Goal: Task Accomplishment & Management: Use online tool/utility

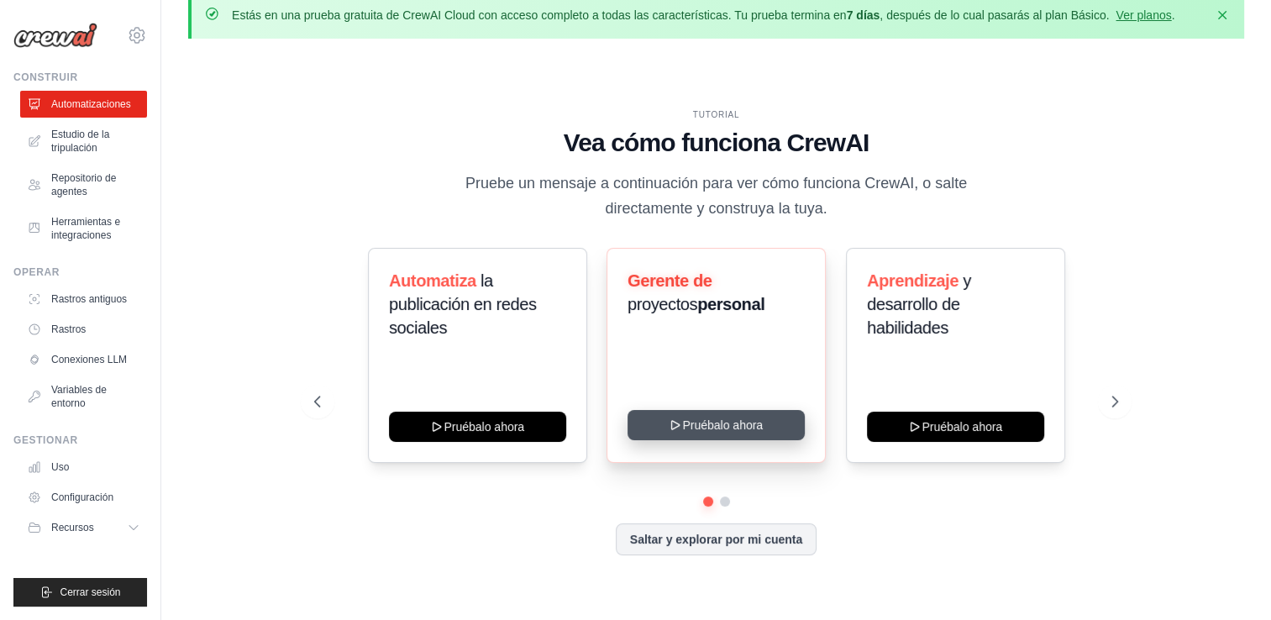
scroll to position [27, 0]
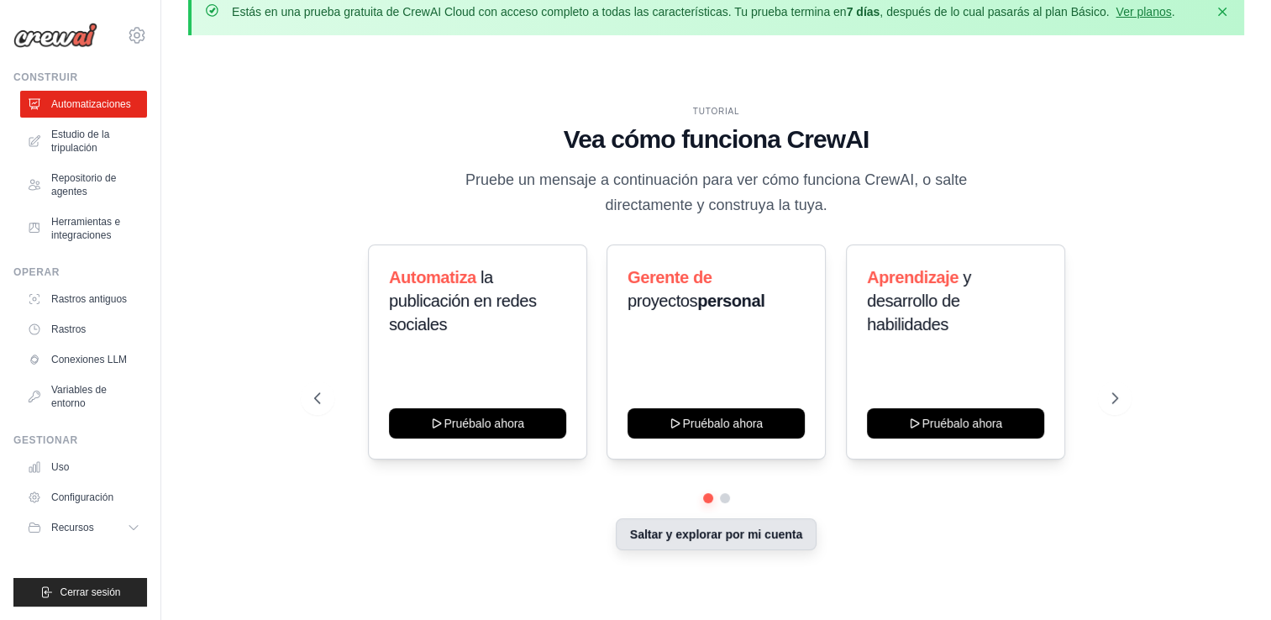
click at [755, 534] on button "Saltar y explorar por mi cuenta" at bounding box center [716, 534] width 201 height 32
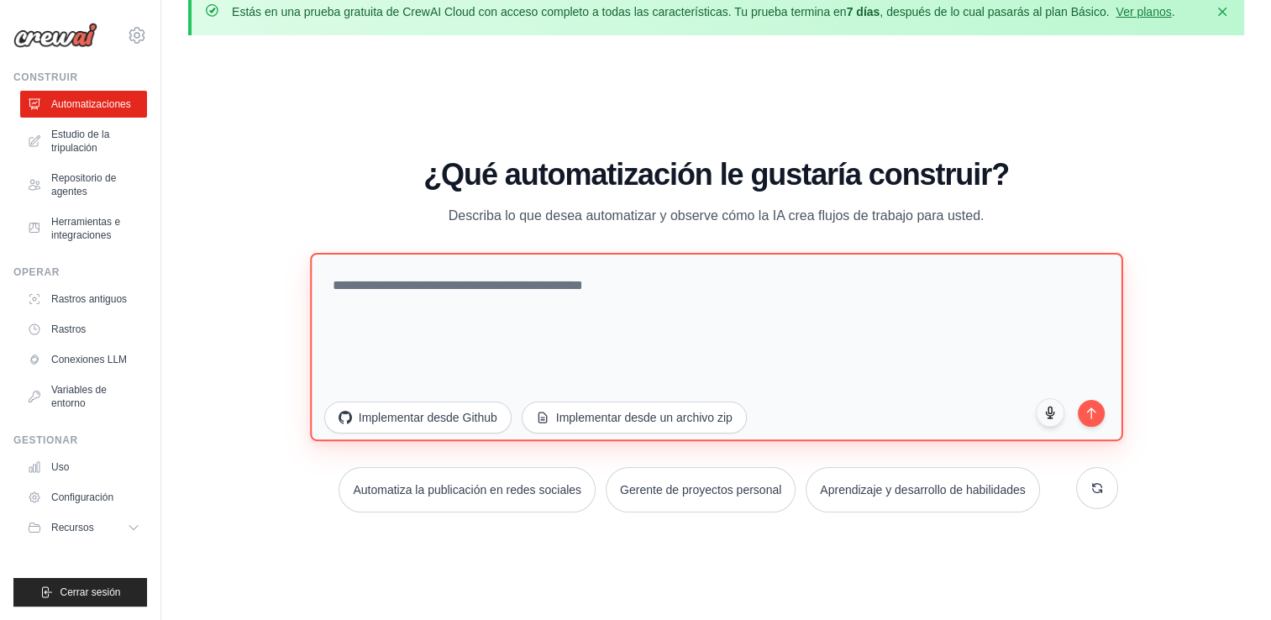
click at [492, 271] on textarea at bounding box center [716, 347] width 813 height 188
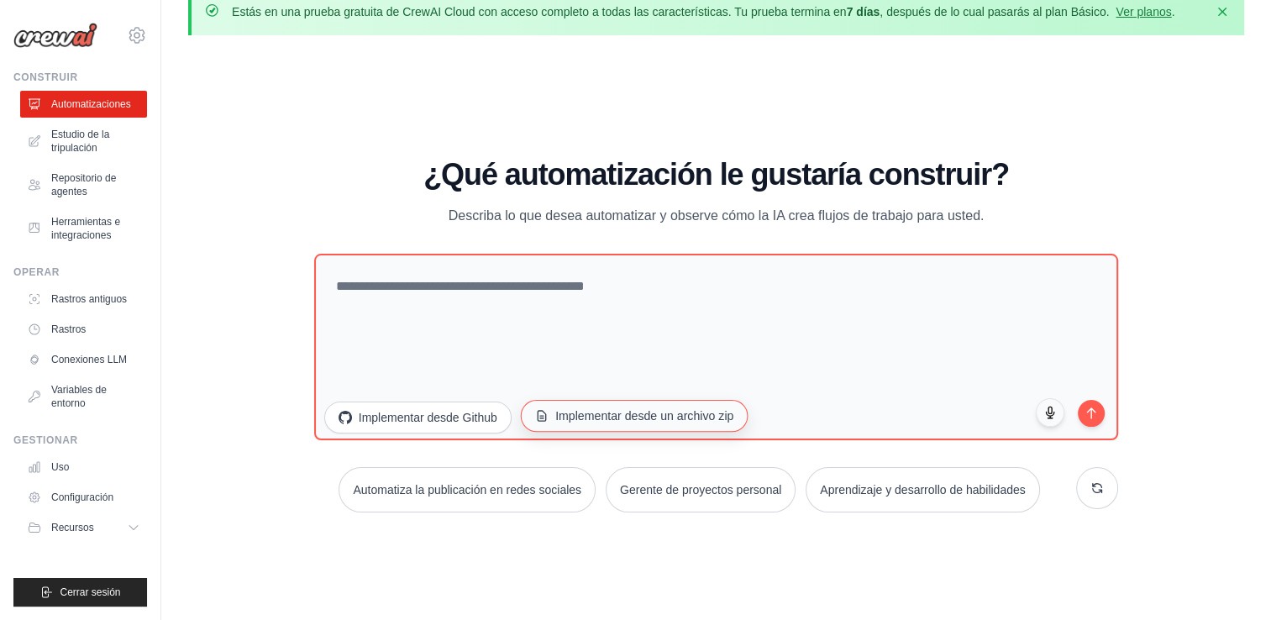
click at [730, 416] on font "Implementar desde un archivo zip" at bounding box center [644, 416] width 178 height 17
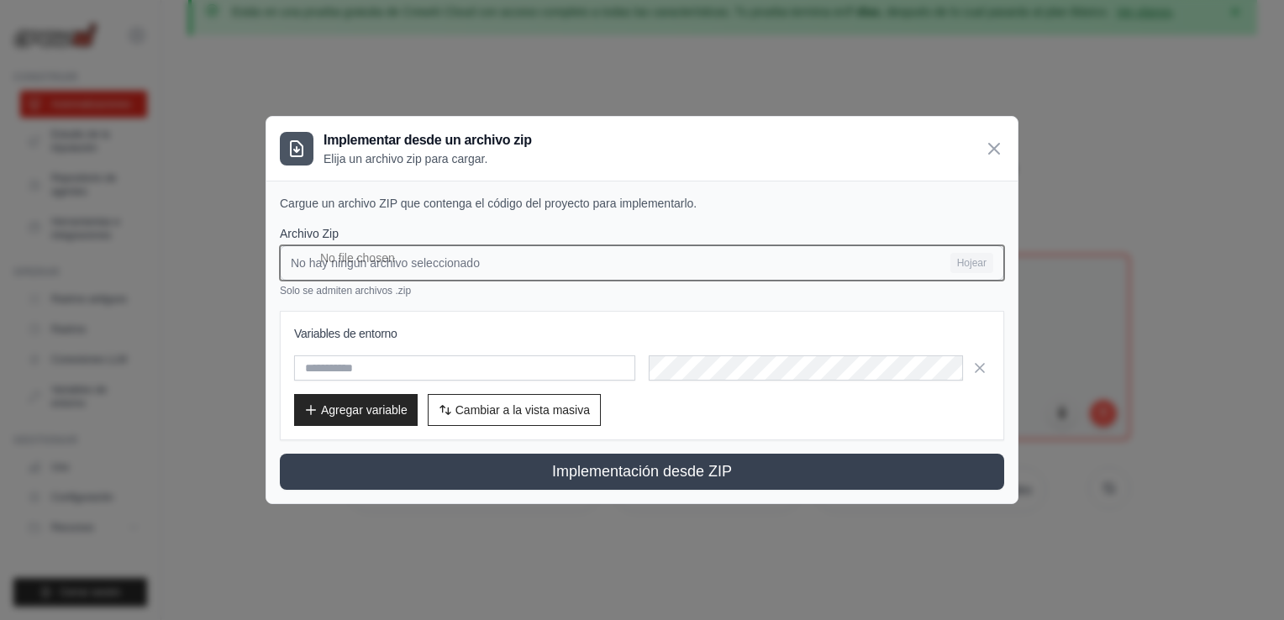
click at [408, 261] on input "No hay ningún archivo seleccionado Hojear" at bounding box center [642, 262] width 724 height 35
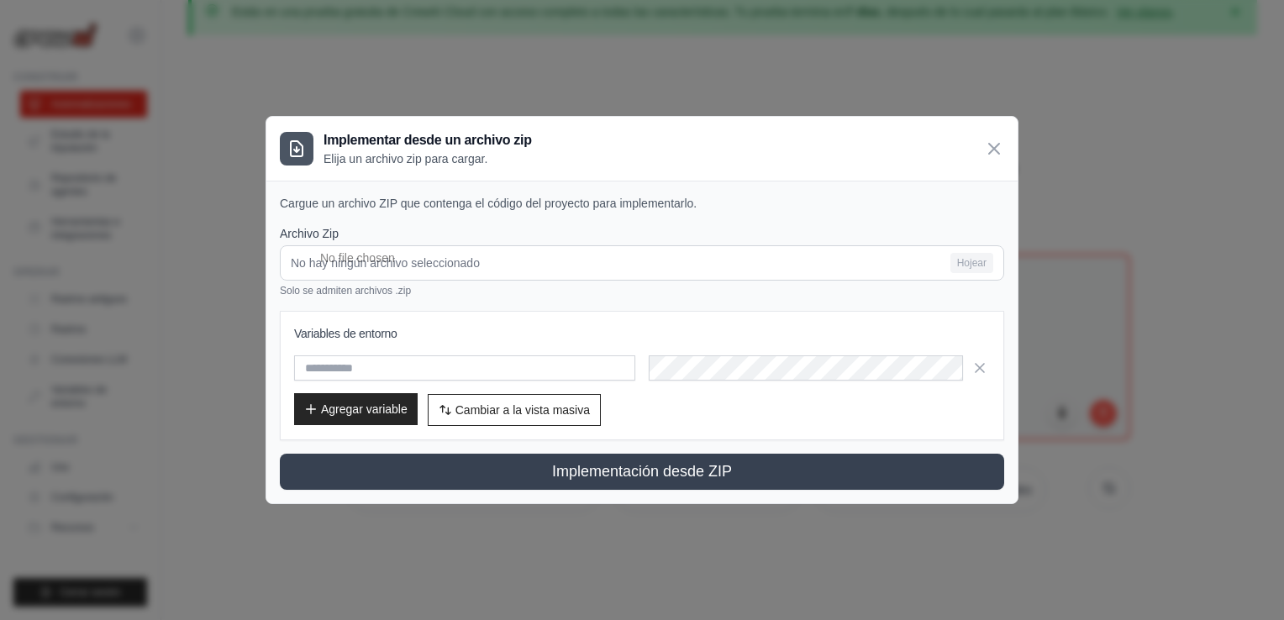
click at [382, 408] on font "Agregar variable" at bounding box center [364, 409] width 87 height 17
click at [401, 407] on font "Agregar variable" at bounding box center [364, 409] width 87 height 17
click at [299, 163] on div at bounding box center [297, 149] width 34 height 34
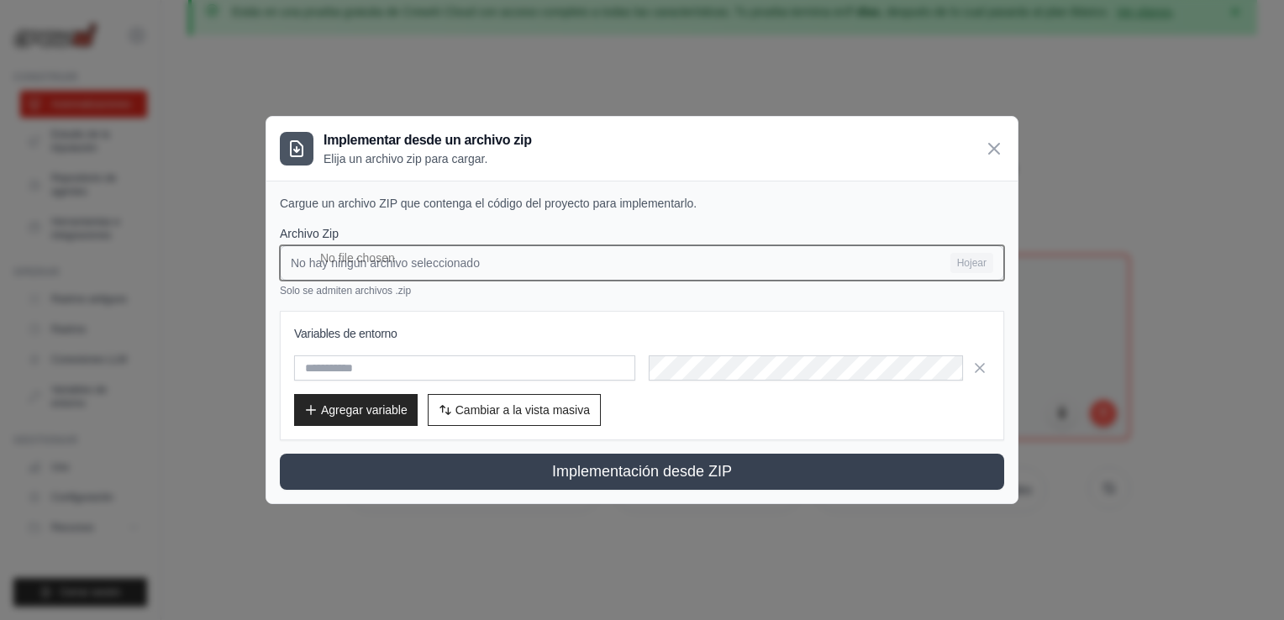
click at [474, 261] on input "No hay ningún archivo seleccionado Hojear" at bounding box center [642, 262] width 724 height 35
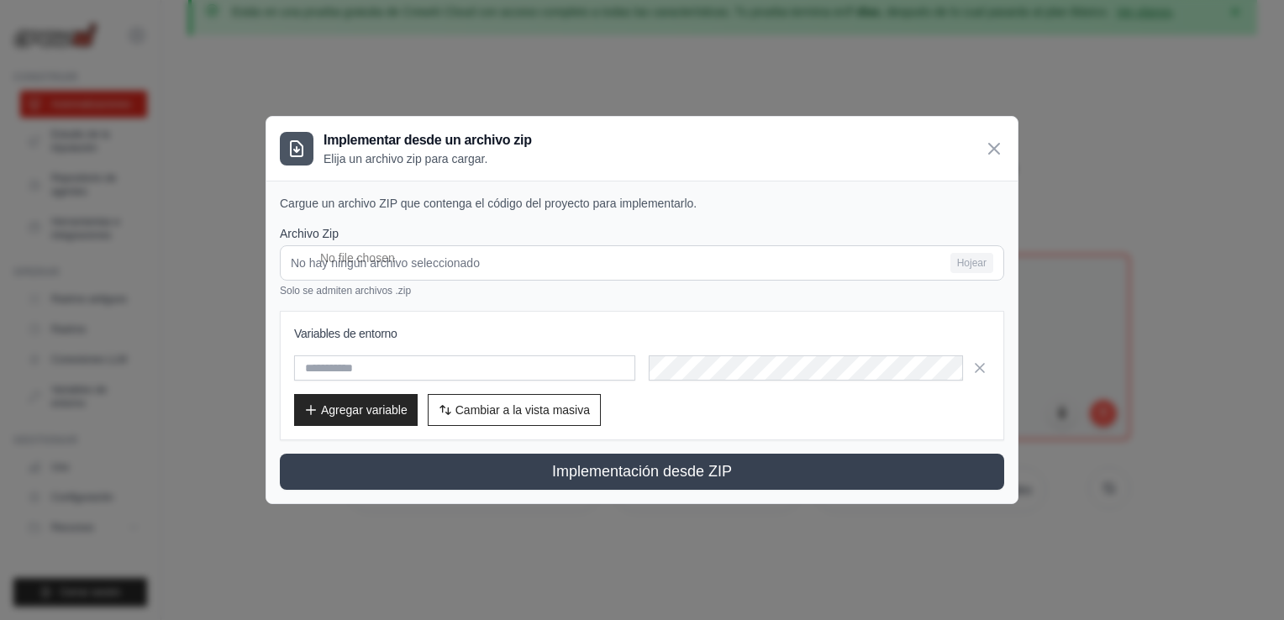
click at [1006, 146] on div "Implementar desde un archivo zip Elija un archivo zip para cargar." at bounding box center [641, 149] width 751 height 64
click at [997, 152] on icon at bounding box center [994, 148] width 10 height 10
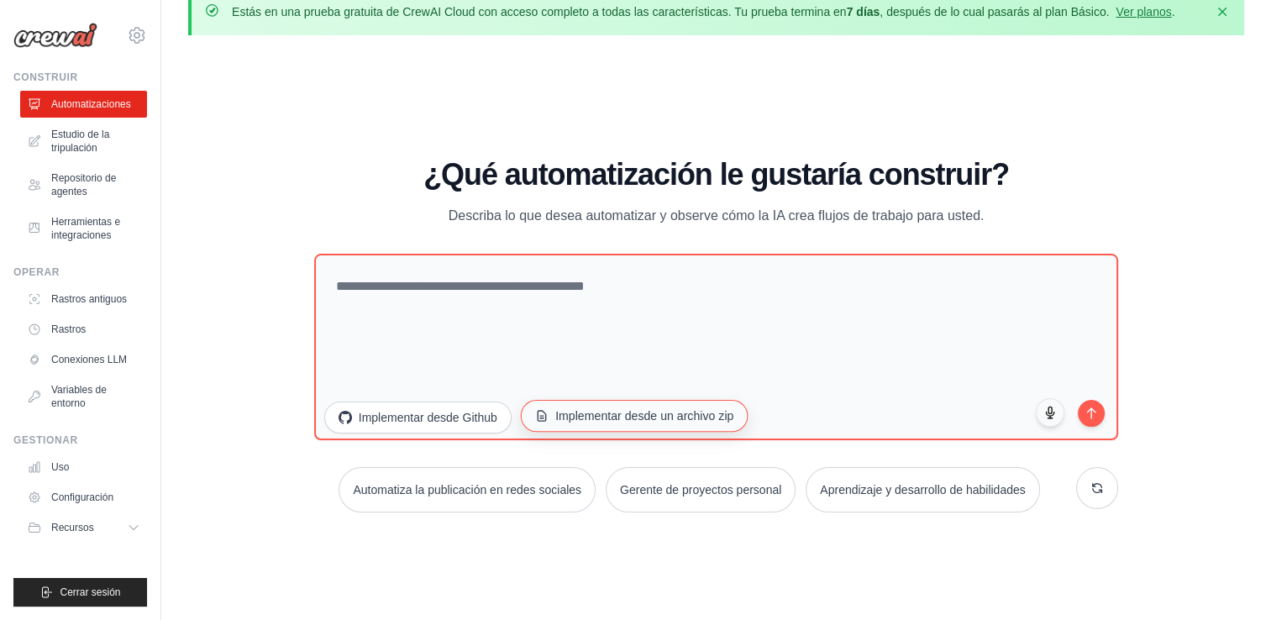
click at [682, 413] on font "Implementar desde un archivo zip" at bounding box center [644, 416] width 178 height 17
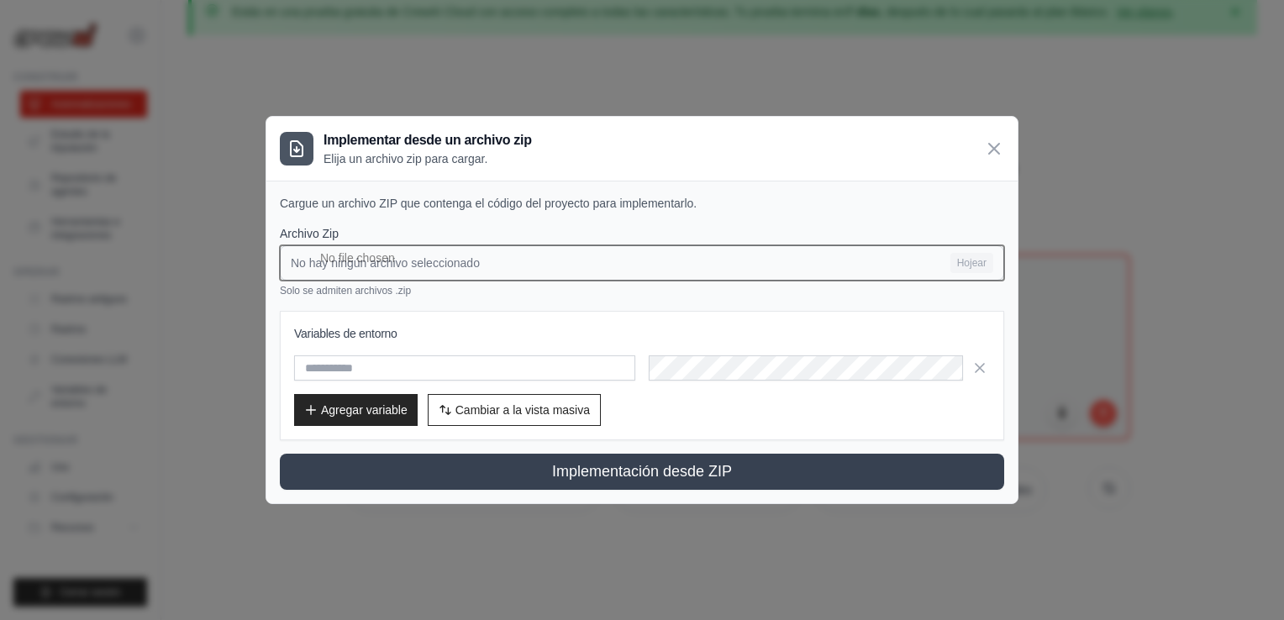
click at [900, 258] on input "No hay ningún archivo seleccionado Hojear" at bounding box center [642, 262] width 724 height 35
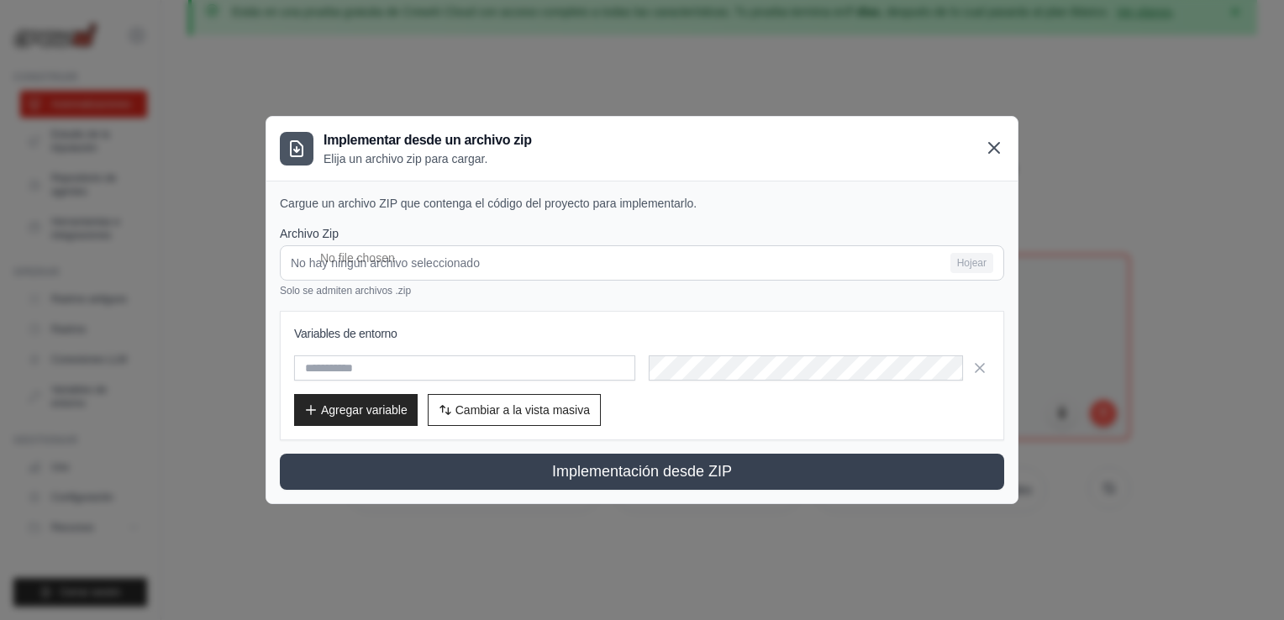
click at [995, 156] on icon at bounding box center [994, 148] width 20 height 20
